Goal: Task Accomplishment & Management: Use online tool/utility

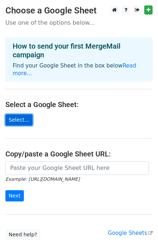
click at [22, 114] on link "Select..." at bounding box center [18, 119] width 27 height 11
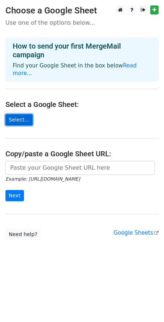
click at [24, 114] on link "Select..." at bounding box center [18, 119] width 27 height 11
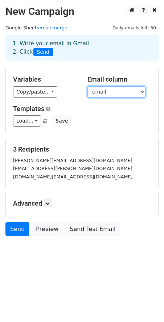
click at [141, 92] on select "email name participant_number" at bounding box center [116, 91] width 58 height 11
click at [142, 92] on select "email name participant_number" at bounding box center [116, 91] width 58 height 11
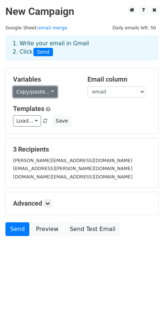
click at [46, 91] on link "Copy/paste..." at bounding box center [35, 91] width 44 height 11
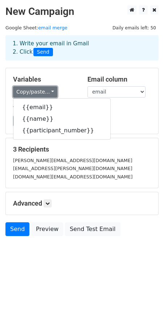
click at [49, 90] on link "Copy/paste..." at bounding box center [35, 91] width 44 height 11
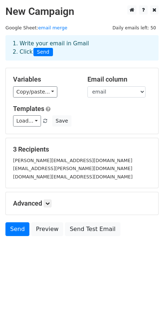
click at [105, 111] on h5 "Templates" at bounding box center [82, 109] width 138 height 8
click at [47, 207] on link at bounding box center [47, 203] width 8 height 8
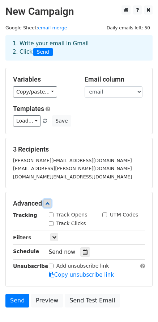
click at [50, 203] on icon at bounding box center [47, 203] width 4 height 4
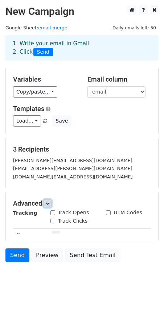
click at [50, 203] on icon at bounding box center [47, 203] width 4 height 4
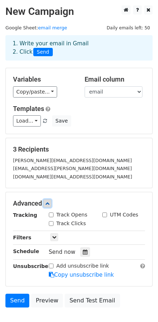
click at [50, 203] on icon at bounding box center [47, 203] width 4 height 4
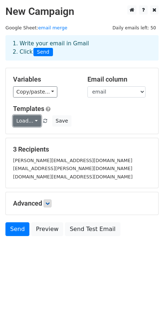
click at [33, 122] on link "Load..." at bounding box center [27, 120] width 28 height 11
click at [34, 120] on link "Load..." at bounding box center [27, 120] width 28 height 11
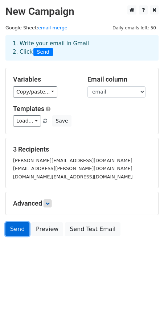
click at [18, 227] on link "Send" at bounding box center [17, 229] width 24 height 14
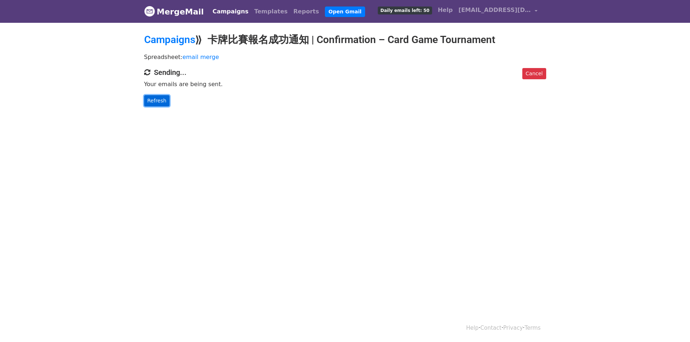
click at [155, 102] on link "Refresh" at bounding box center [157, 100] width 26 height 11
click at [162, 95] on div "Cancel Sending... Your emails are being sent. Refresh" at bounding box center [345, 87] width 413 height 38
click at [160, 98] on link "Refresh" at bounding box center [157, 100] width 26 height 11
